Goal: Navigation & Orientation: Go to known website

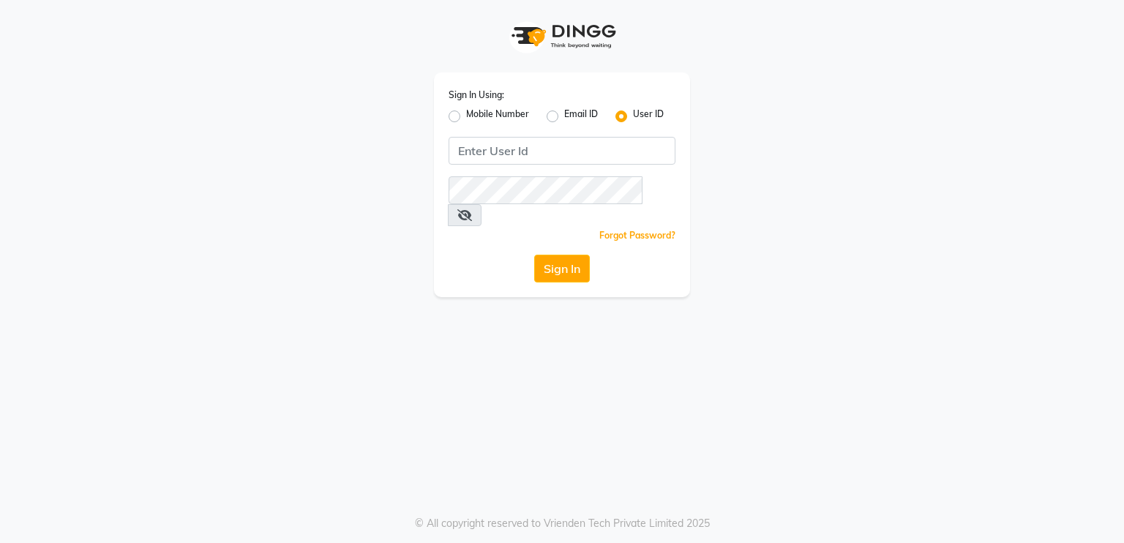
click at [466, 113] on label "Mobile Number" at bounding box center [497, 117] width 63 height 18
click at [466, 113] on input "Mobile Number" at bounding box center [471, 113] width 10 height 10
radio input "true"
radio input "false"
click at [566, 147] on input "Username" at bounding box center [587, 151] width 178 height 28
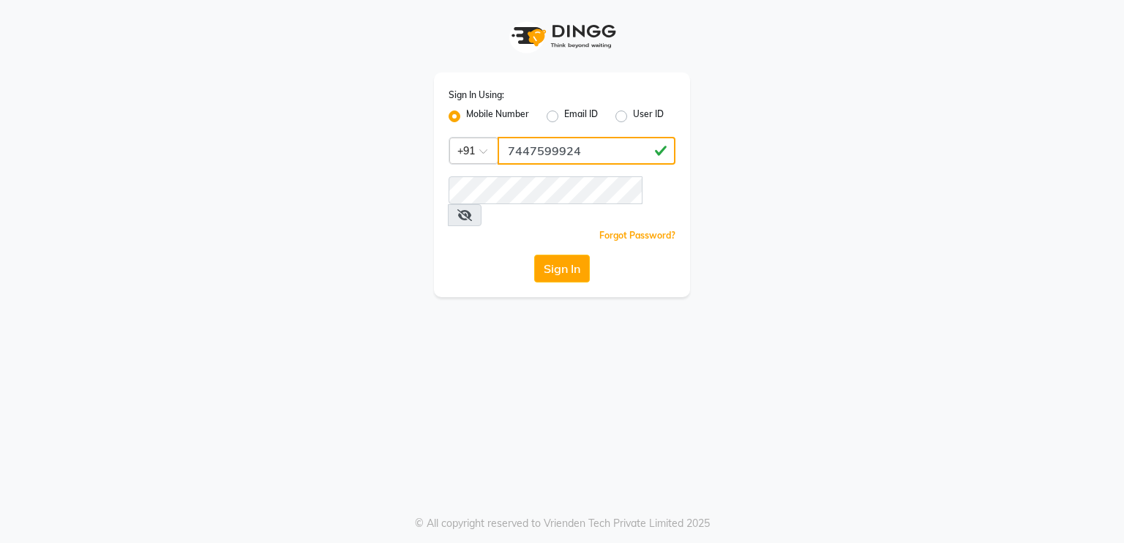
click at [566, 147] on input "7447599924" at bounding box center [587, 151] width 178 height 28
type input "7447599924"
click at [567, 255] on button "Sign In" at bounding box center [562, 269] width 56 height 28
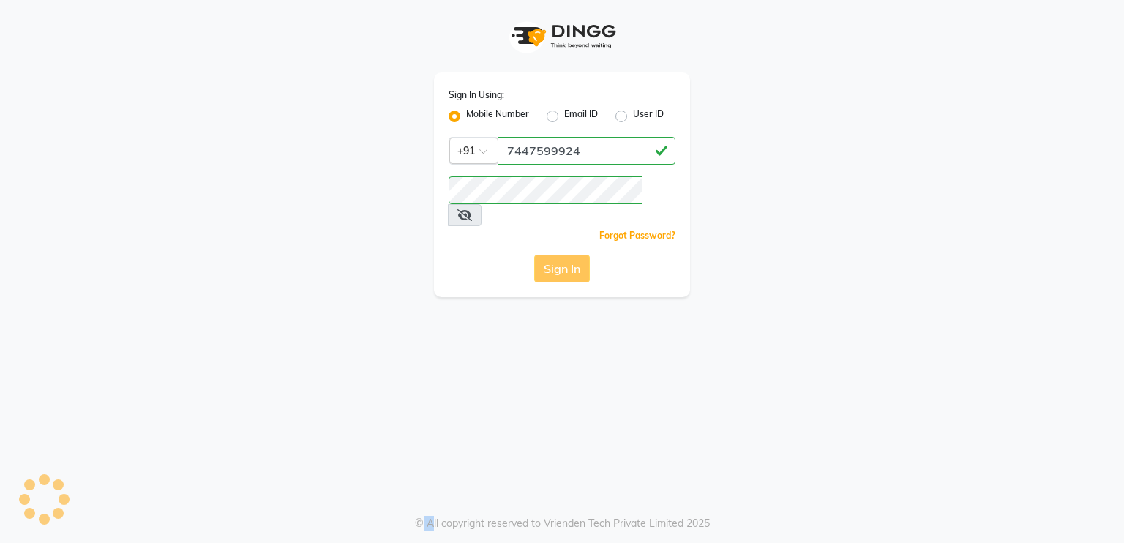
click at [567, 255] on div "Sign In" at bounding box center [562, 269] width 227 height 28
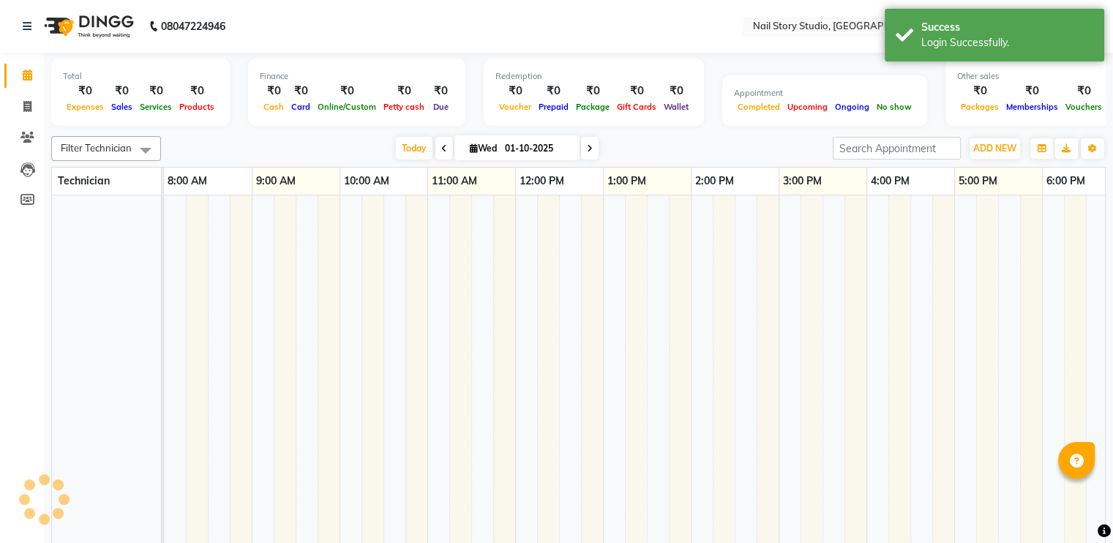
select select "en"
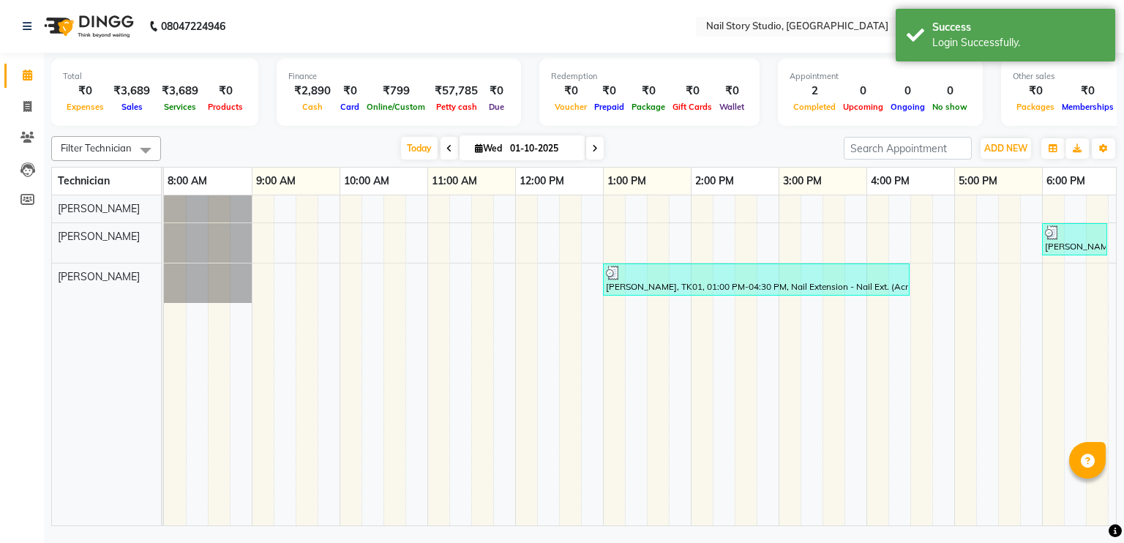
scroll to position [0, 189]
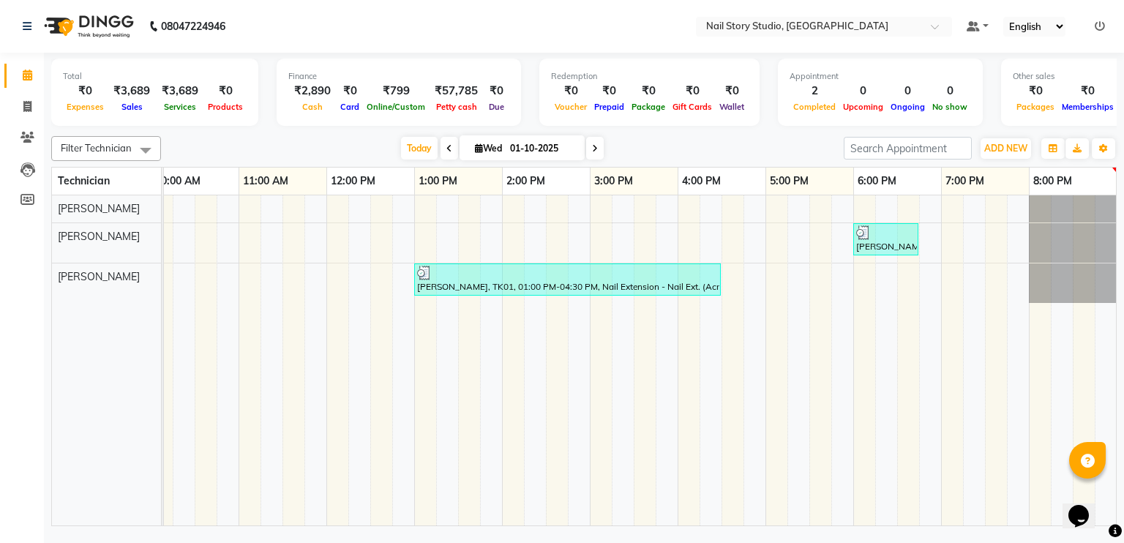
click at [1097, 26] on icon at bounding box center [1100, 26] width 10 height 10
